Goal: Task Accomplishment & Management: Use online tool/utility

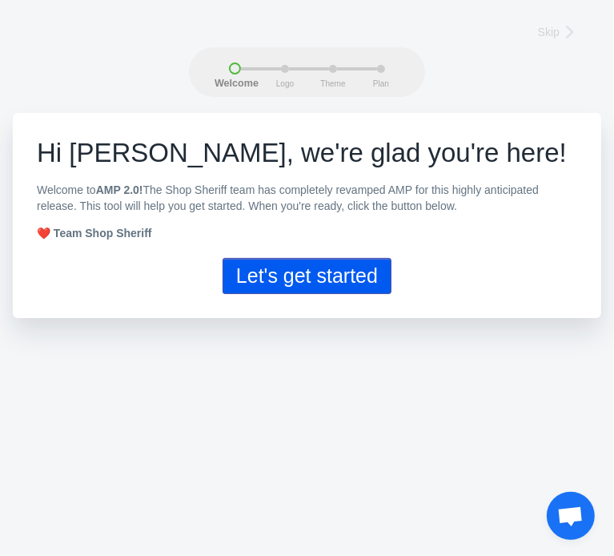
click at [321, 284] on button "Let's get started" at bounding box center [307, 276] width 169 height 36
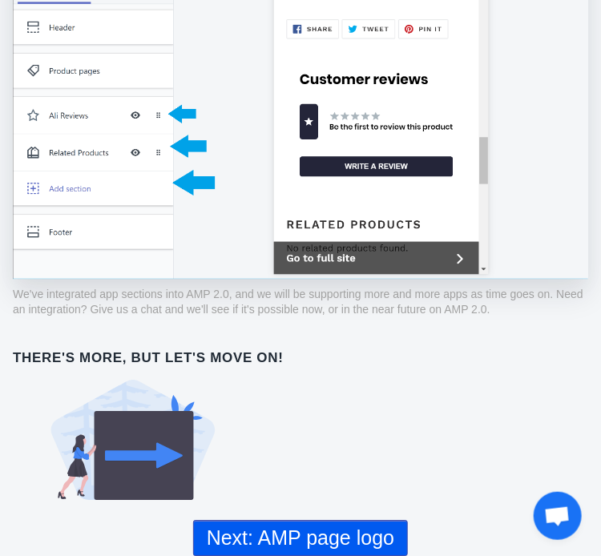
scroll to position [1008, 0]
click at [333, 536] on button "Next: AMP page logo" at bounding box center [300, 538] width 215 height 36
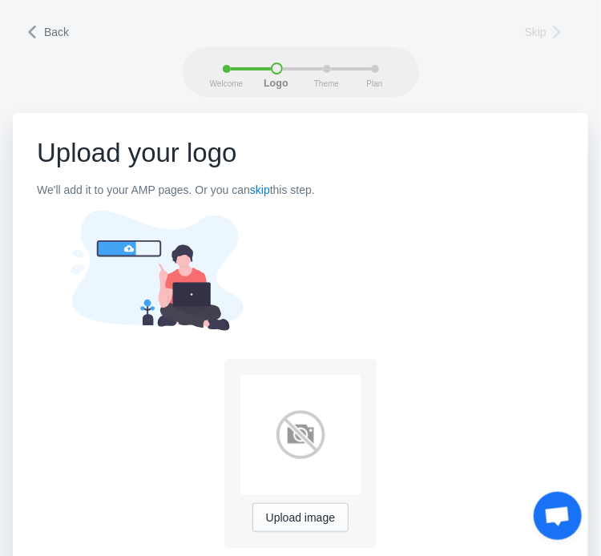
scroll to position [37, 0]
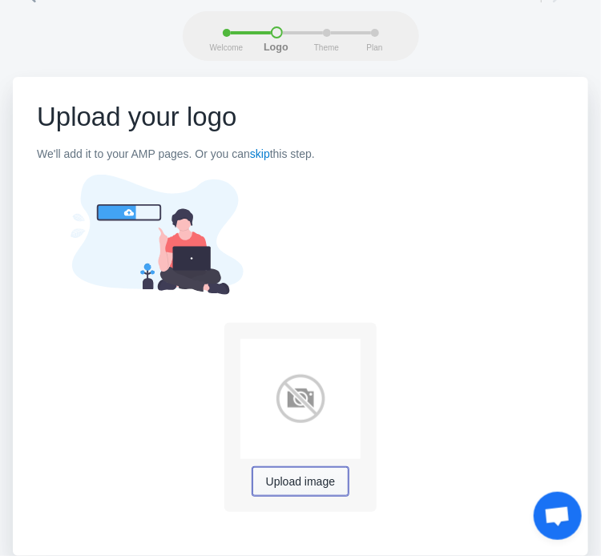
click at [309, 476] on span "Upload image" at bounding box center [300, 482] width 69 height 13
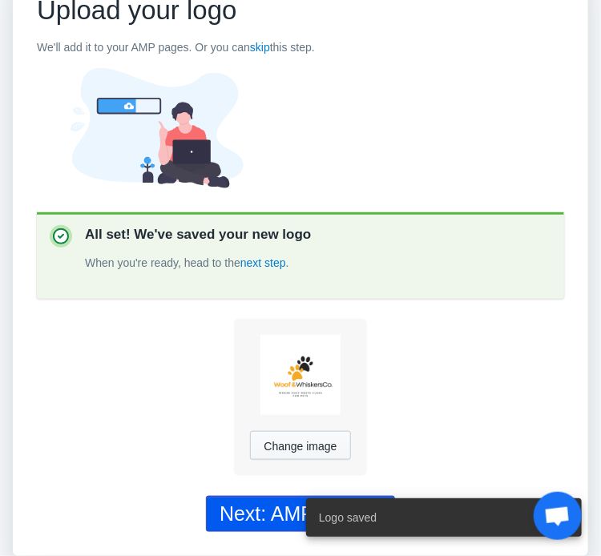
scroll to position [147, 0]
click at [273, 507] on div "Next: AMP Theme" at bounding box center [301, 513] width 162 height 23
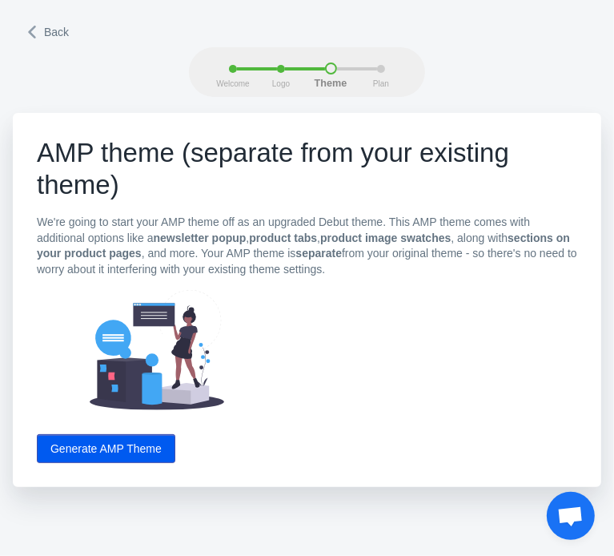
click at [109, 451] on button "Generate AMP Theme" at bounding box center [106, 448] width 139 height 29
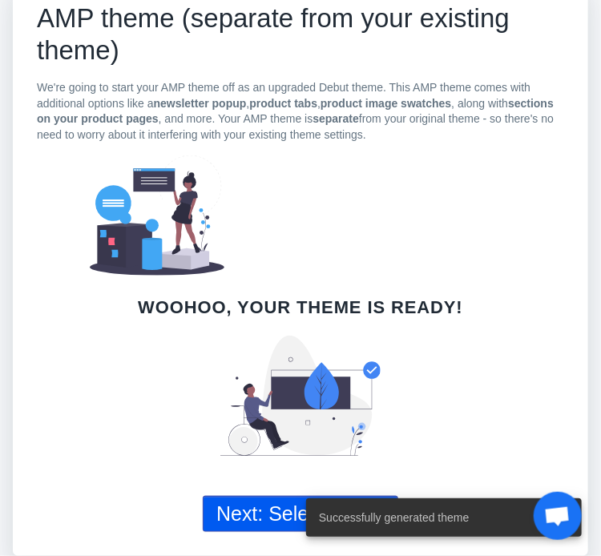
scroll to position [137, 0]
click at [286, 517] on button "Next: Select a plan" at bounding box center [300, 514] width 195 height 36
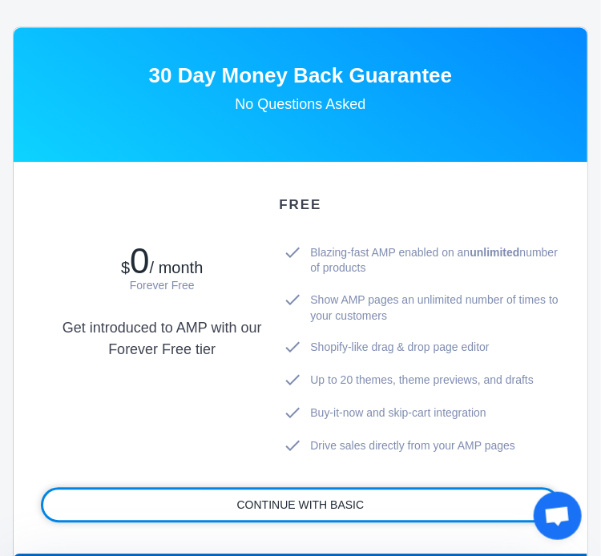
scroll to position [848, 0]
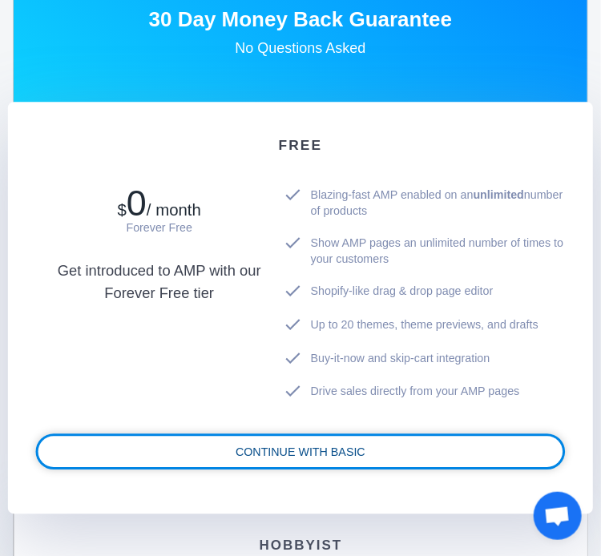
click at [326, 437] on link "CONTINUE WITH BASIC" at bounding box center [300, 451] width 525 height 30
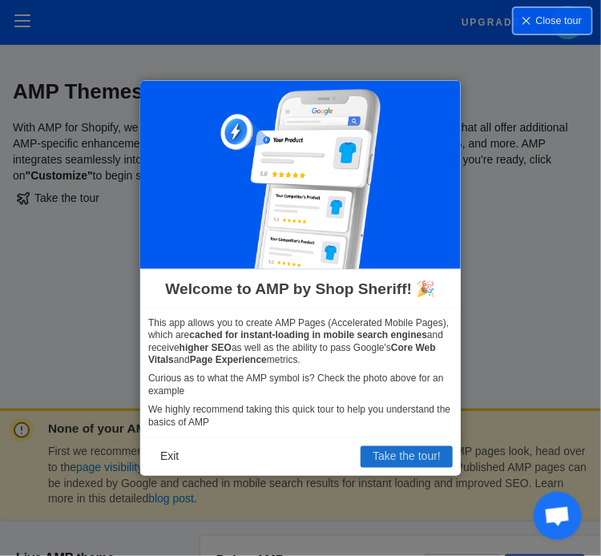
click at [391, 461] on button "Take the tour!" at bounding box center [407, 456] width 92 height 21
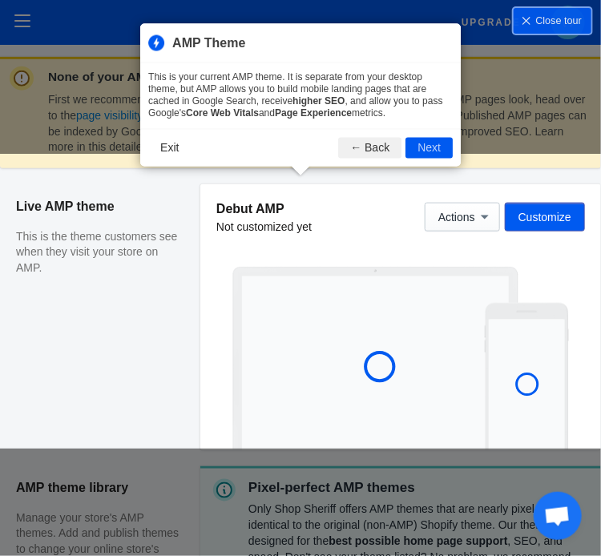
scroll to position [375, 0]
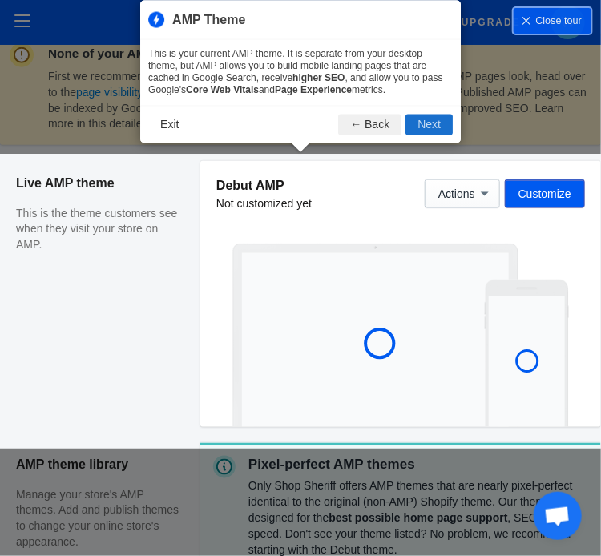
click at [441, 128] on button "Next" at bounding box center [428, 125] width 47 height 21
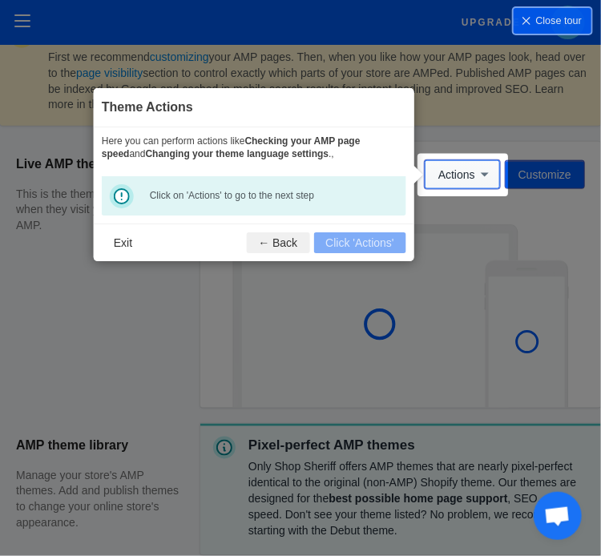
click at [489, 178] on icon at bounding box center [485, 175] width 16 height 16
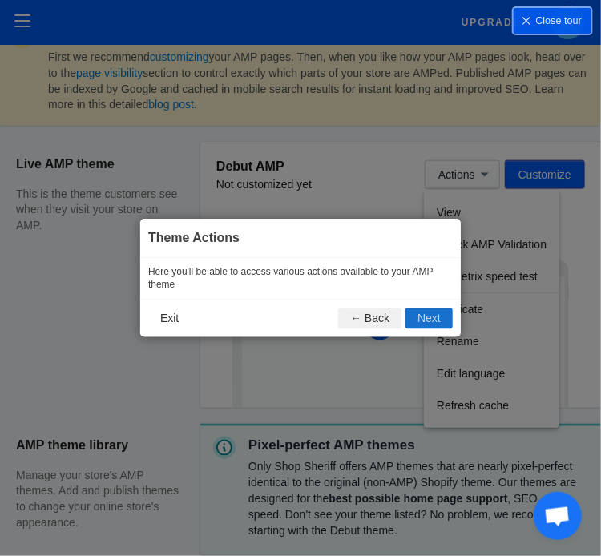
click at [429, 318] on button "Next" at bounding box center [428, 318] width 47 height 21
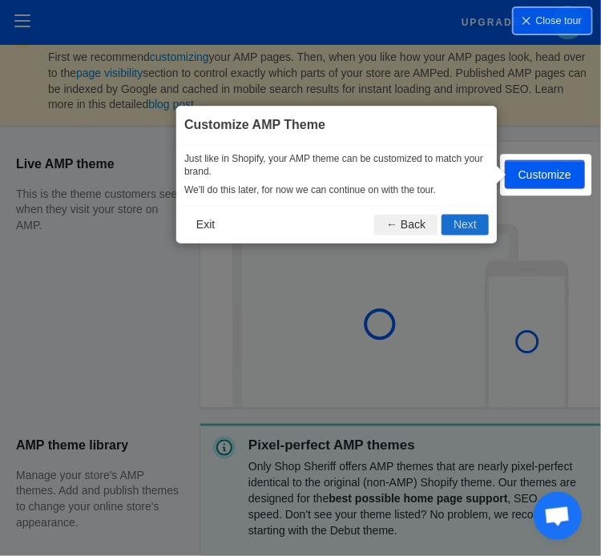
click at [470, 225] on button "Next" at bounding box center [464, 225] width 47 height 21
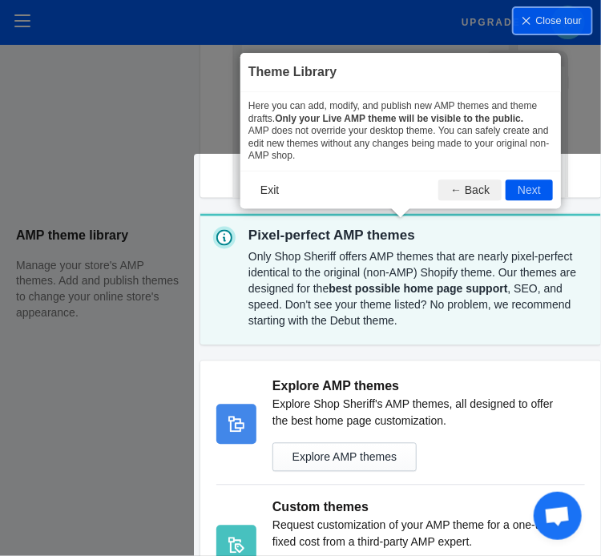
scroll to position [657, 0]
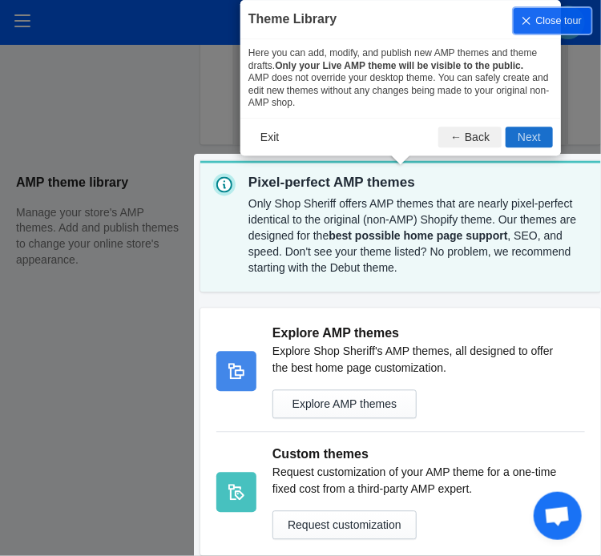
click at [530, 137] on button "Next" at bounding box center [529, 137] width 47 height 21
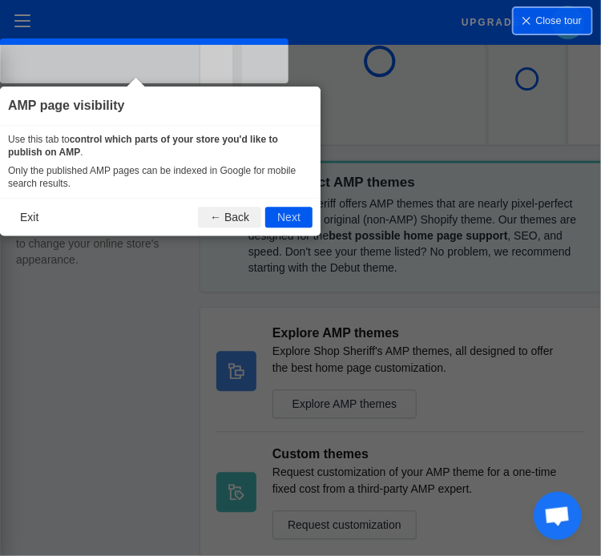
scroll to position [0, 0]
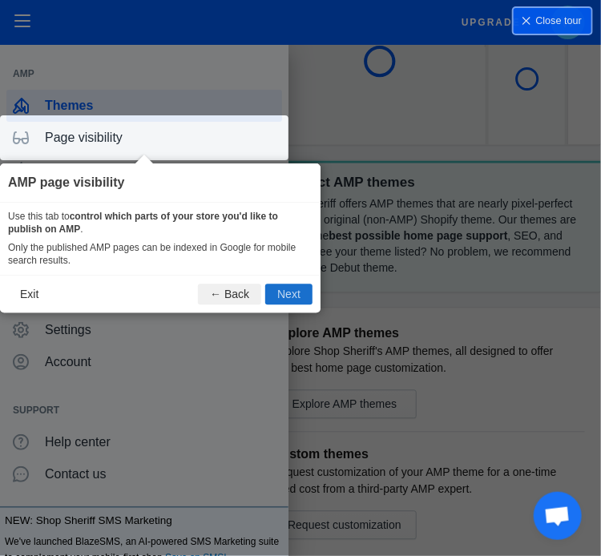
click at [291, 299] on button "Next" at bounding box center [288, 294] width 47 height 21
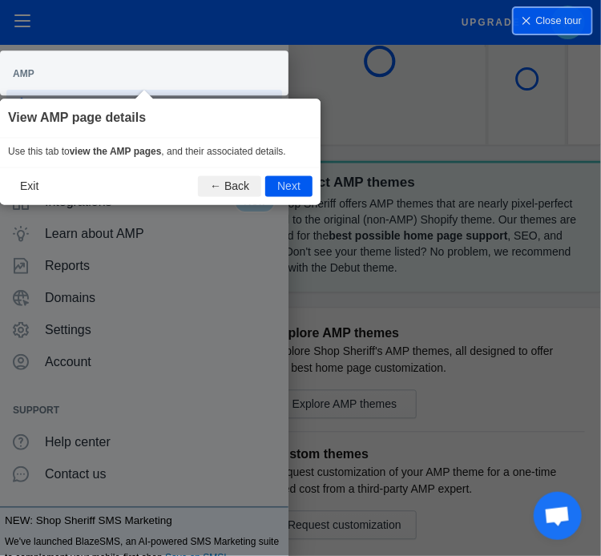
scroll to position [96, 0]
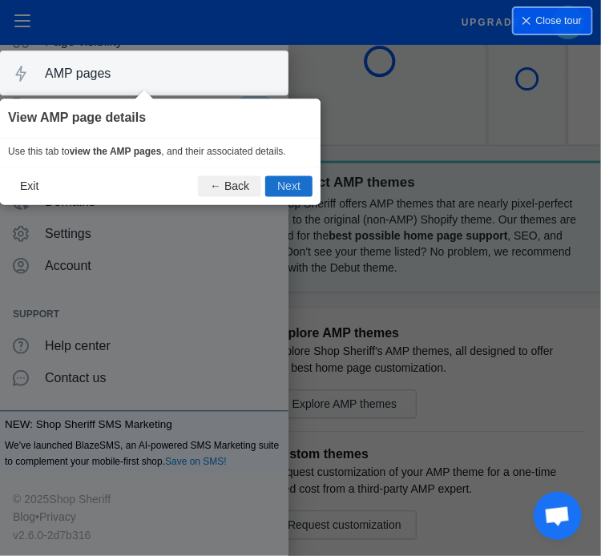
click at [288, 183] on button "Next" at bounding box center [288, 186] width 47 height 21
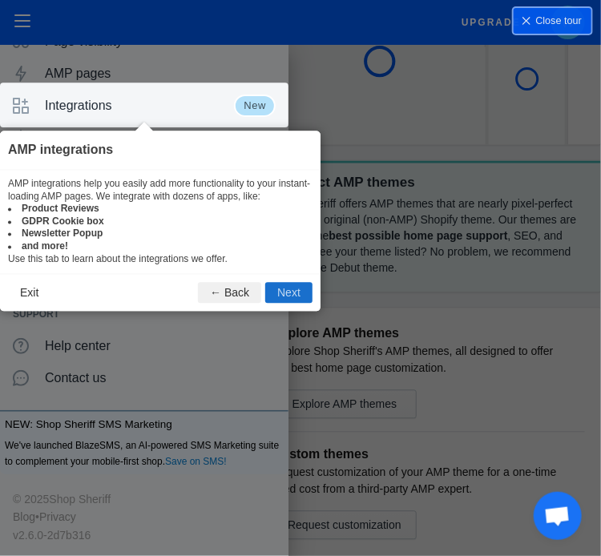
click at [300, 293] on button "Next" at bounding box center [288, 293] width 47 height 21
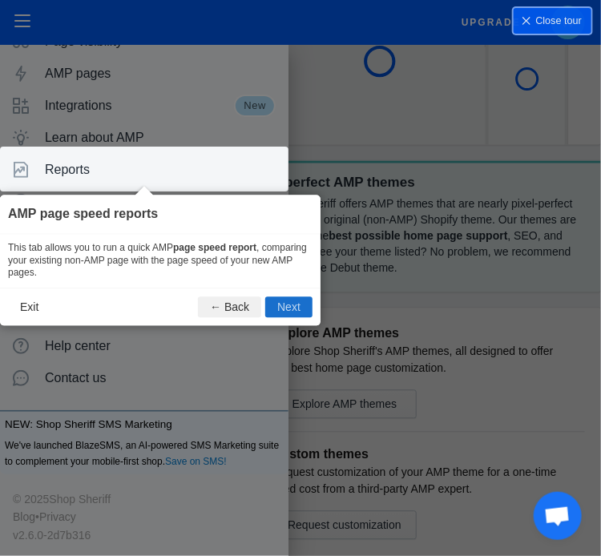
click at [295, 309] on button "Next" at bounding box center [288, 307] width 47 height 21
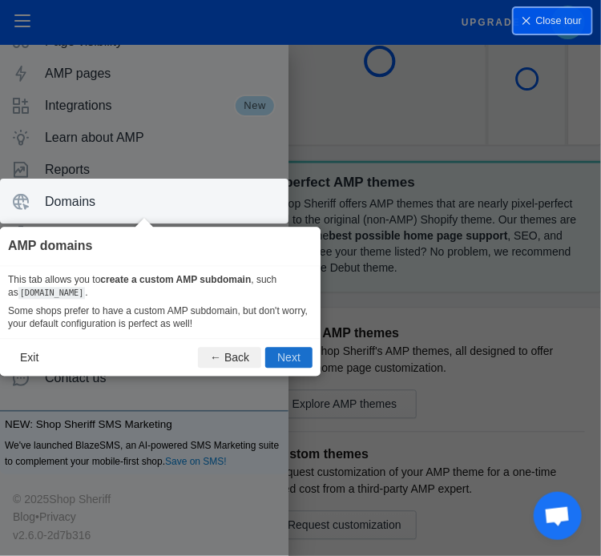
click at [298, 361] on button "Next" at bounding box center [288, 358] width 47 height 21
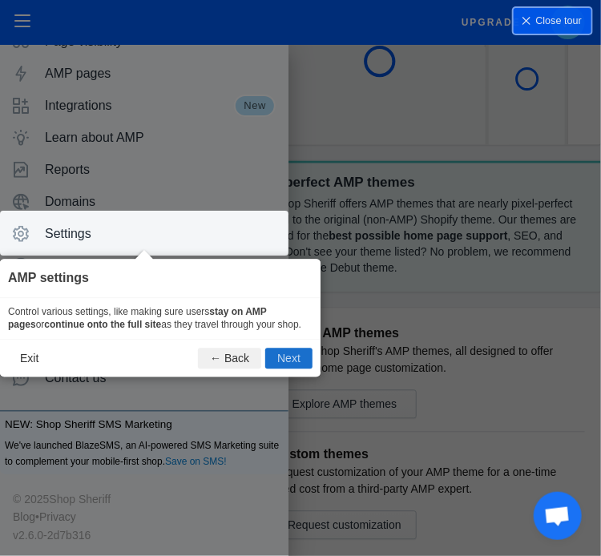
click at [296, 361] on button "Next" at bounding box center [288, 358] width 47 height 21
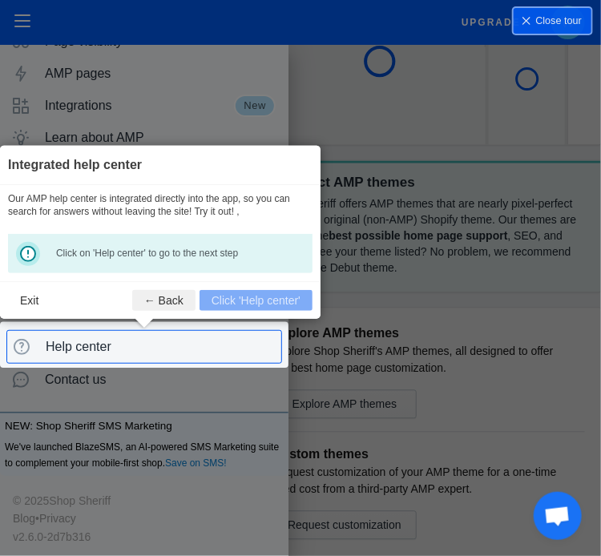
scroll to position [98, 0]
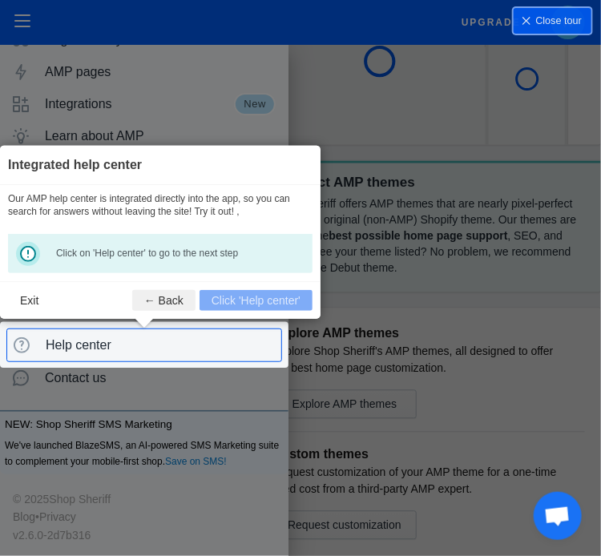
click at [296, 361] on icon at bounding box center [307, 278] width 614 height 556
click at [249, 299] on footer "Exit ← Back Click 'Help center'" at bounding box center [160, 300] width 320 height 38
click at [91, 343] on span "Help center" at bounding box center [160, 345] width 229 height 16
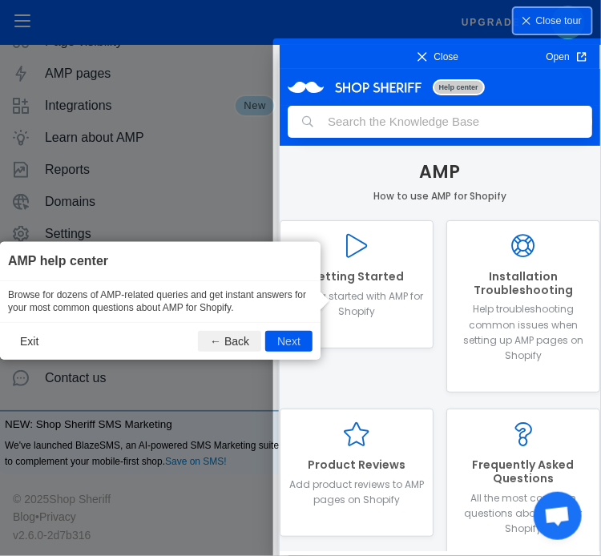
scroll to position [0, 0]
click at [294, 341] on button "Next" at bounding box center [288, 342] width 47 height 21
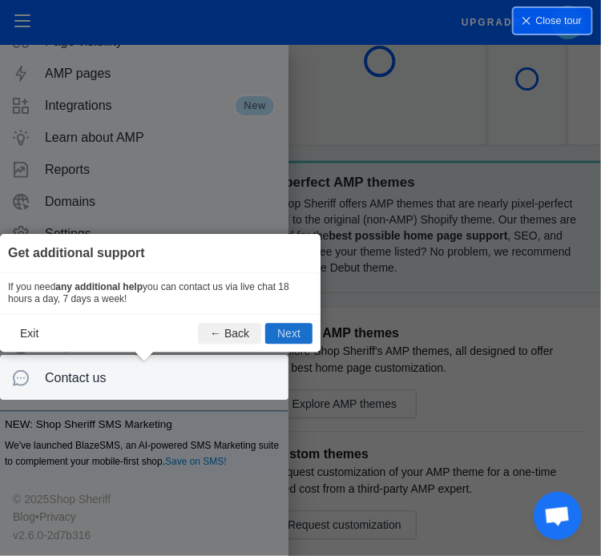
click at [295, 341] on button "Next" at bounding box center [288, 334] width 47 height 21
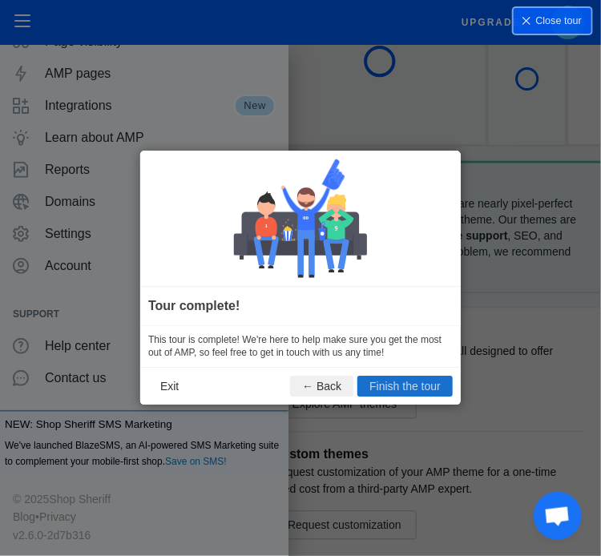
click at [391, 383] on button "Finish the tour" at bounding box center [404, 387] width 95 height 21
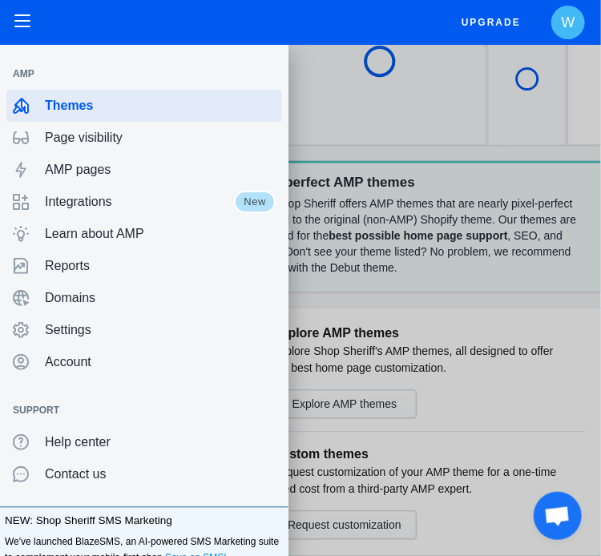
click at [0, 34] on div "AMP for Shopify Upgrade W Woof and Whiskers Co. Free plan" at bounding box center [300, 22] width 601 height 45
click at [16, 28] on button "button" at bounding box center [22, 22] width 29 height 33
